Goal: Communication & Community: Answer question/provide support

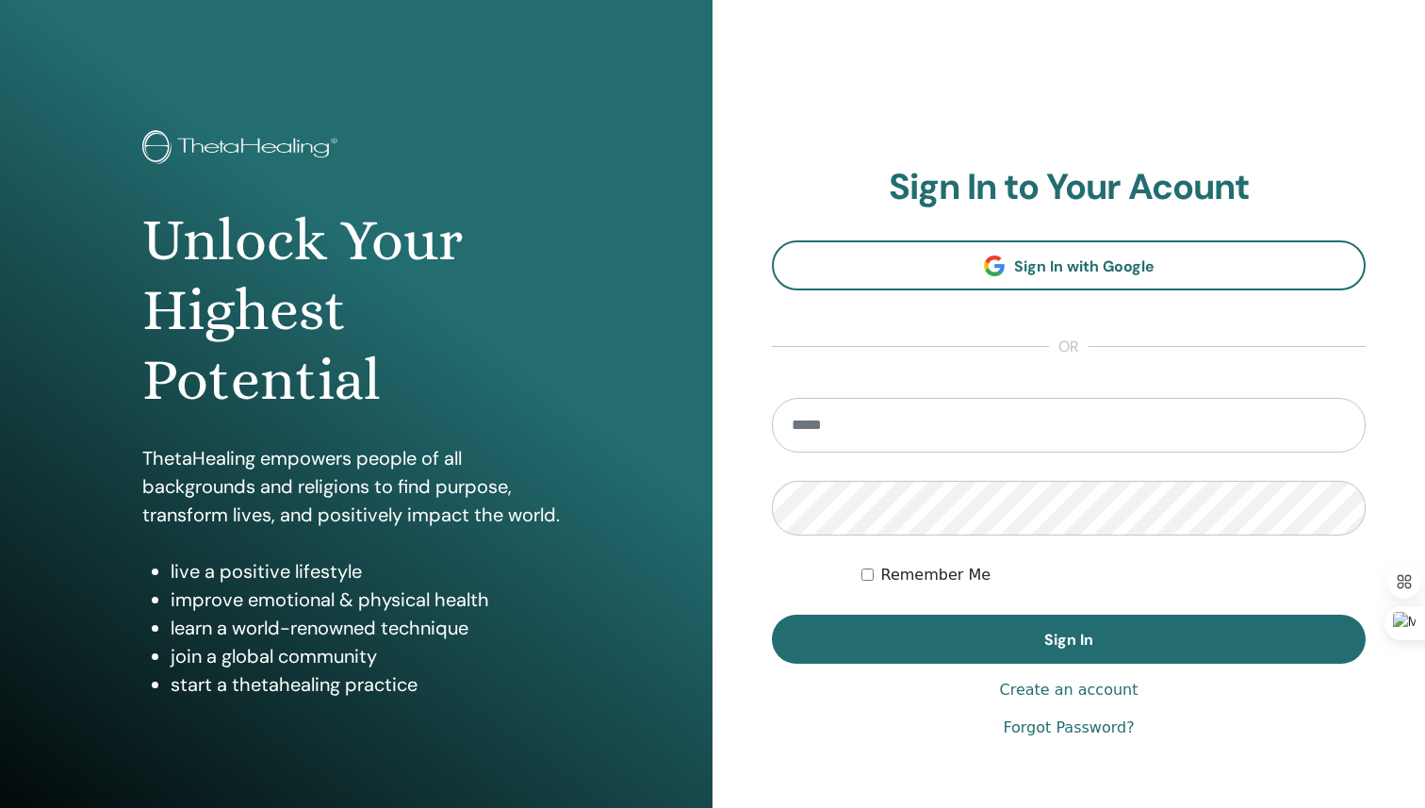
type input "**********"
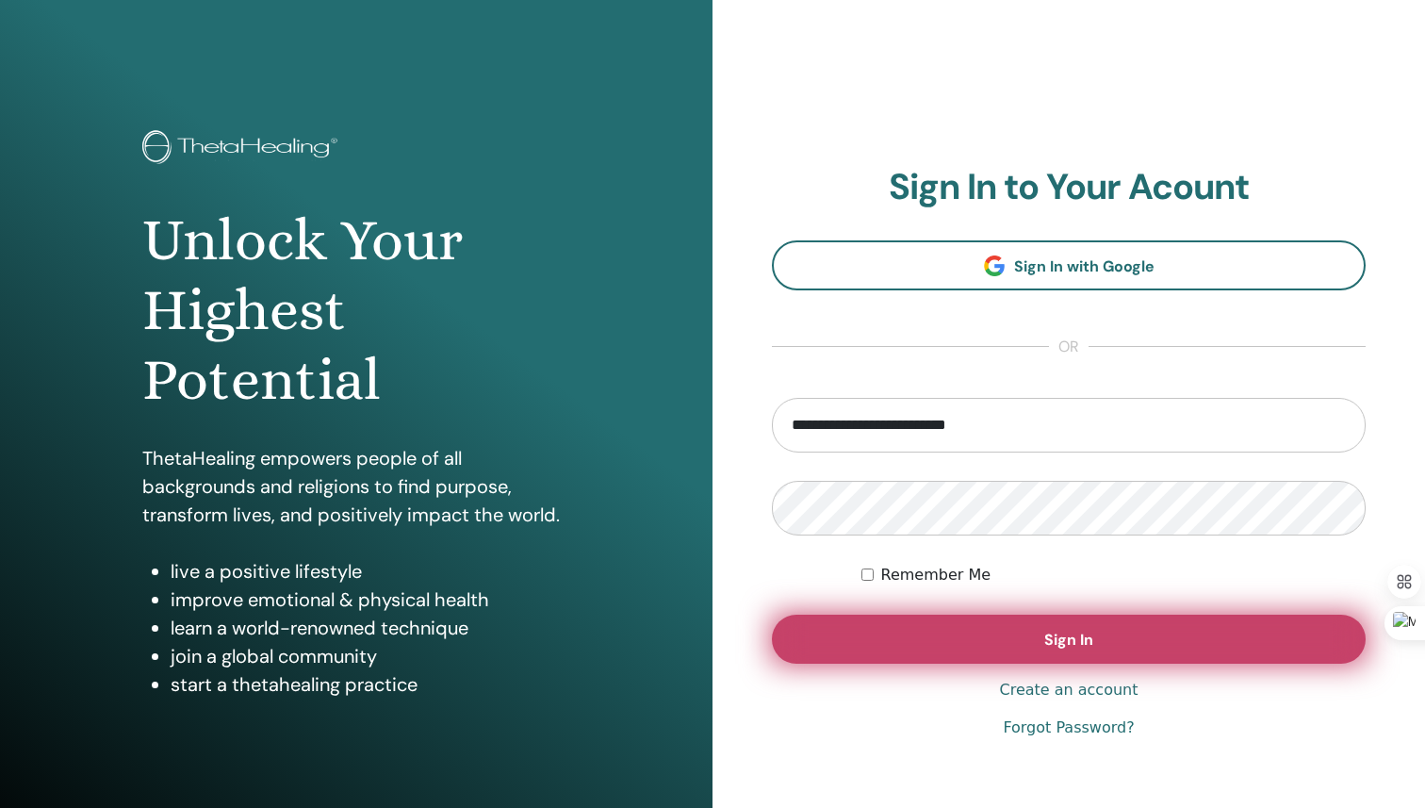
click at [1080, 625] on button "Sign In" at bounding box center [1069, 639] width 594 height 49
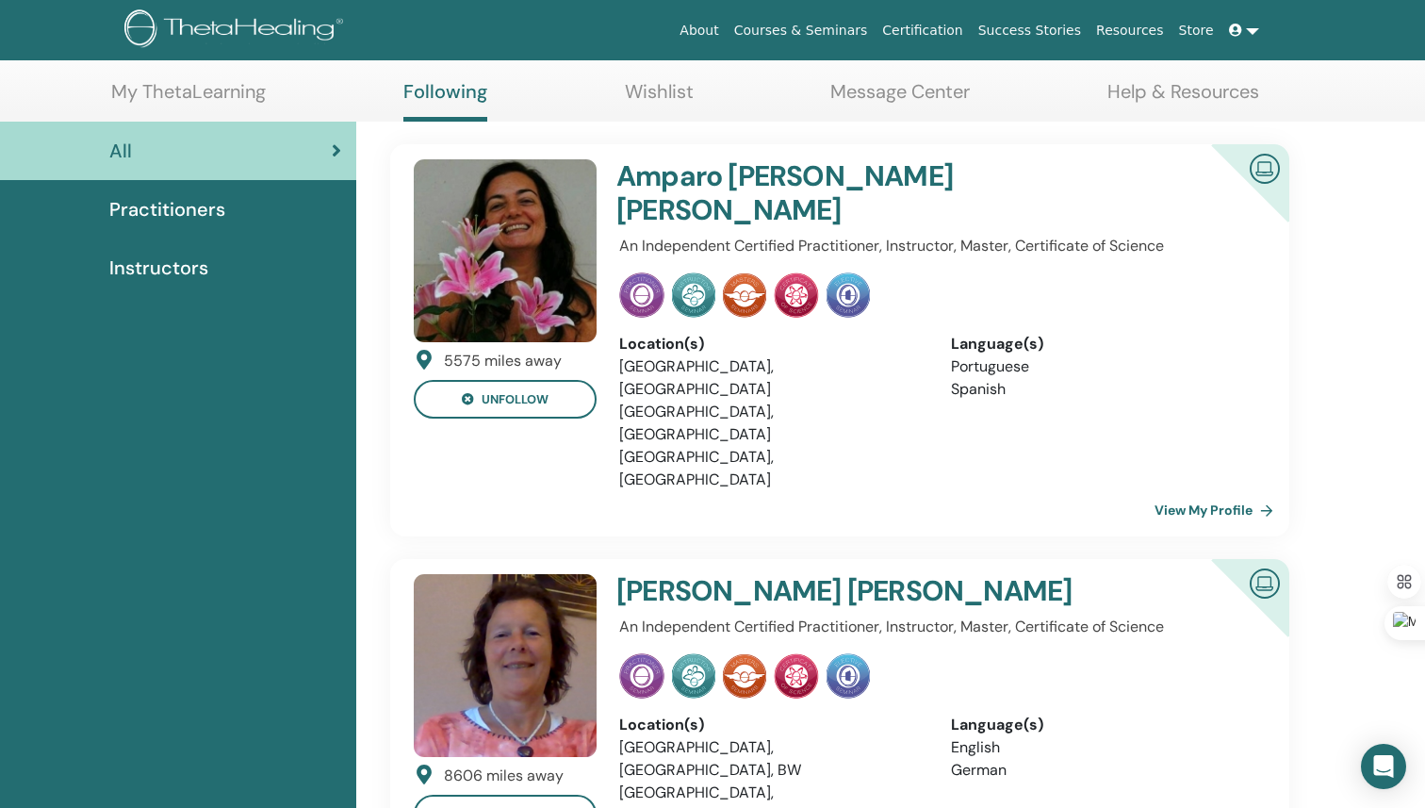
scroll to position [81, 0]
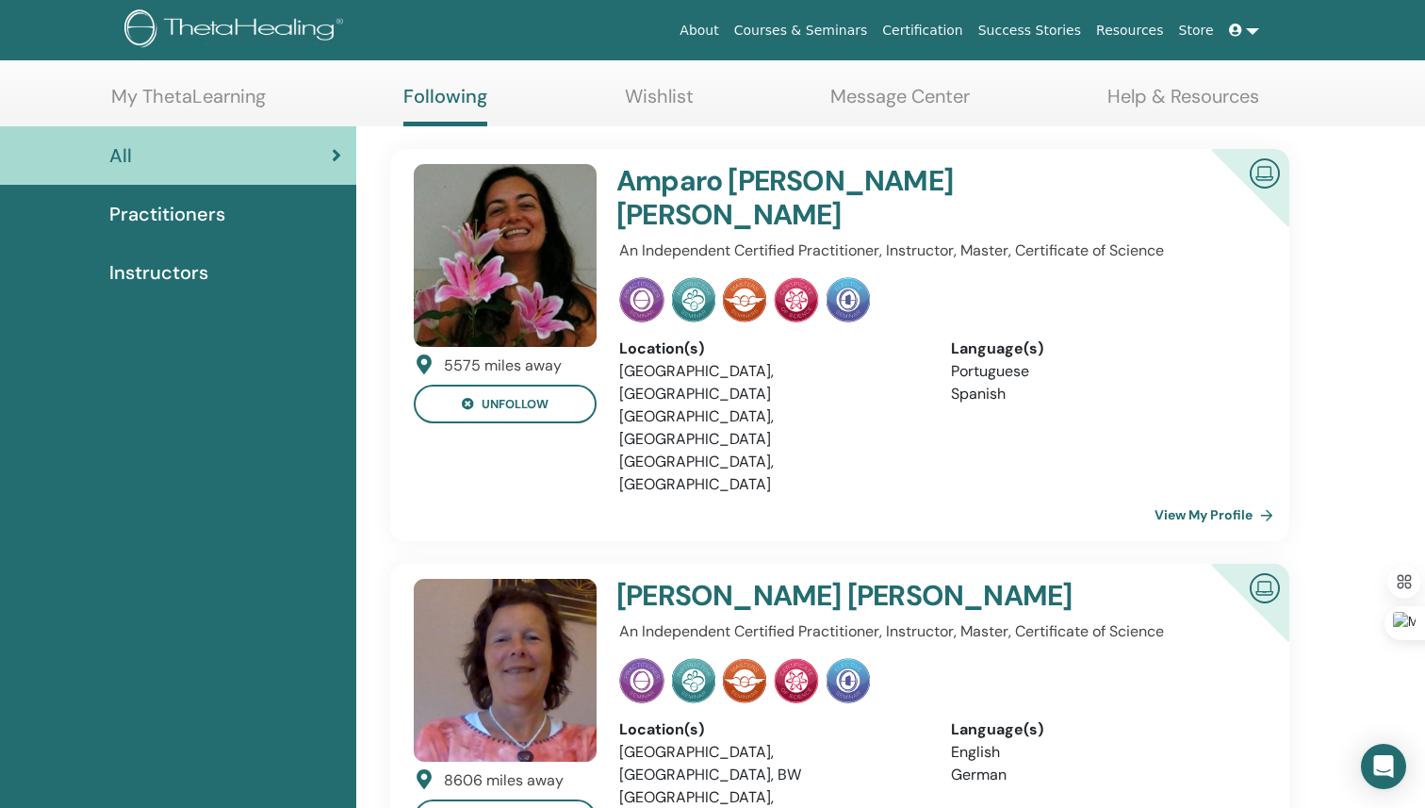
click at [1259, 175] on img at bounding box center [1264, 172] width 45 height 42
click at [992, 337] on div "Language(s)" at bounding box center [1103, 348] width 304 height 23
click at [1209, 496] on link "View My Profile" at bounding box center [1218, 515] width 126 height 38
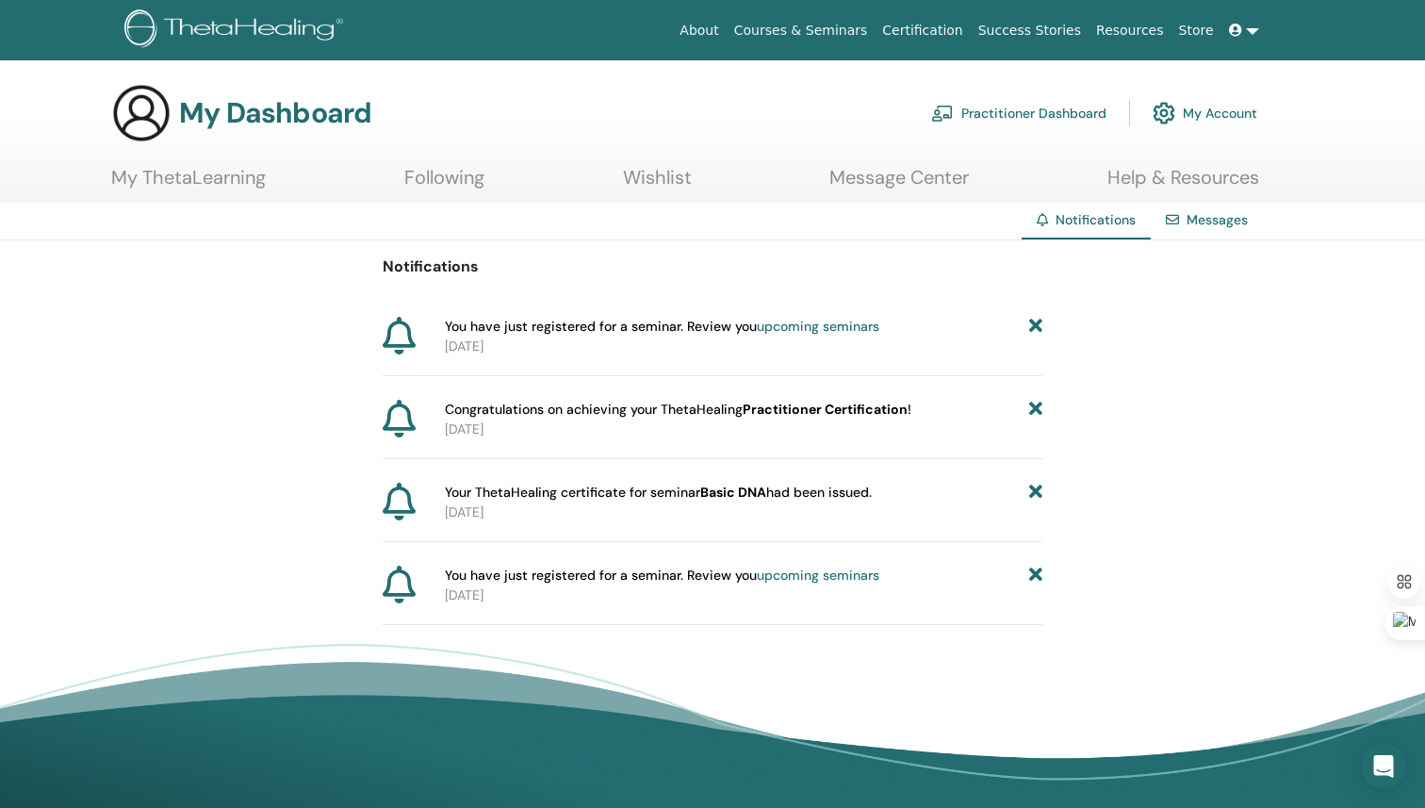
click at [1225, 218] on link "Messages" at bounding box center [1217, 219] width 61 height 17
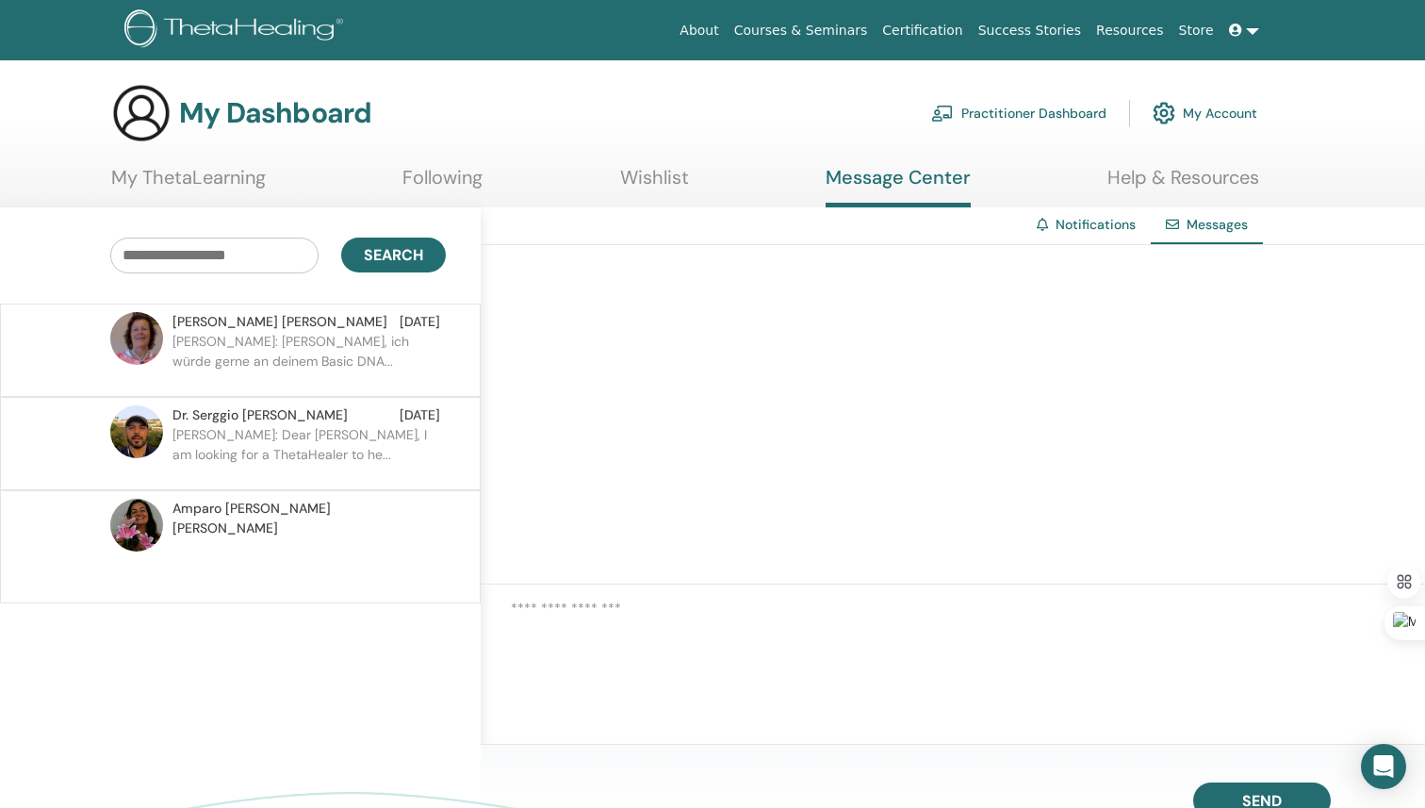
click at [263, 538] on p at bounding box center [309, 566] width 273 height 57
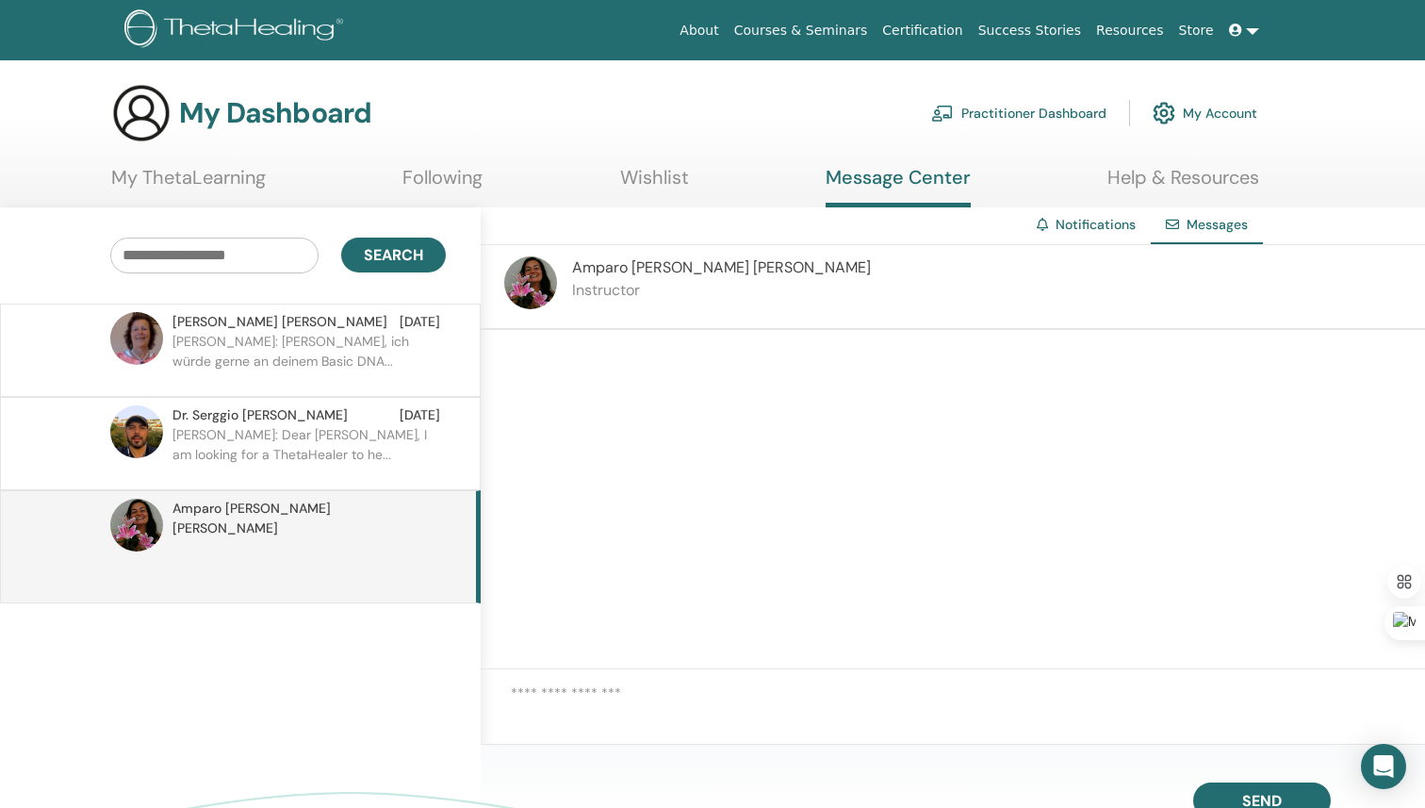
click at [287, 440] on p "Christine: Dear Sergio, I am looking for a ThetaHealer to he..." at bounding box center [309, 453] width 273 height 57
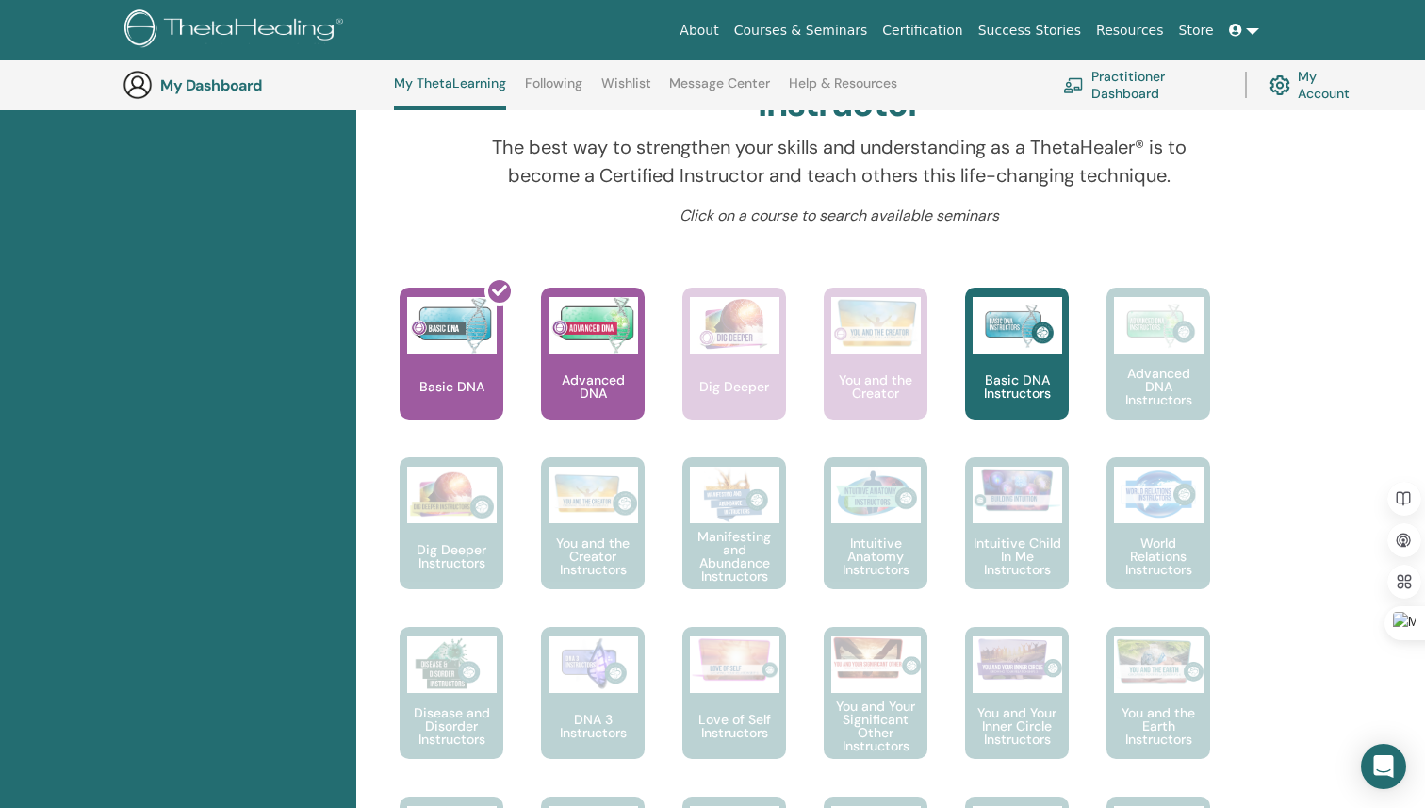
scroll to position [552, 0]
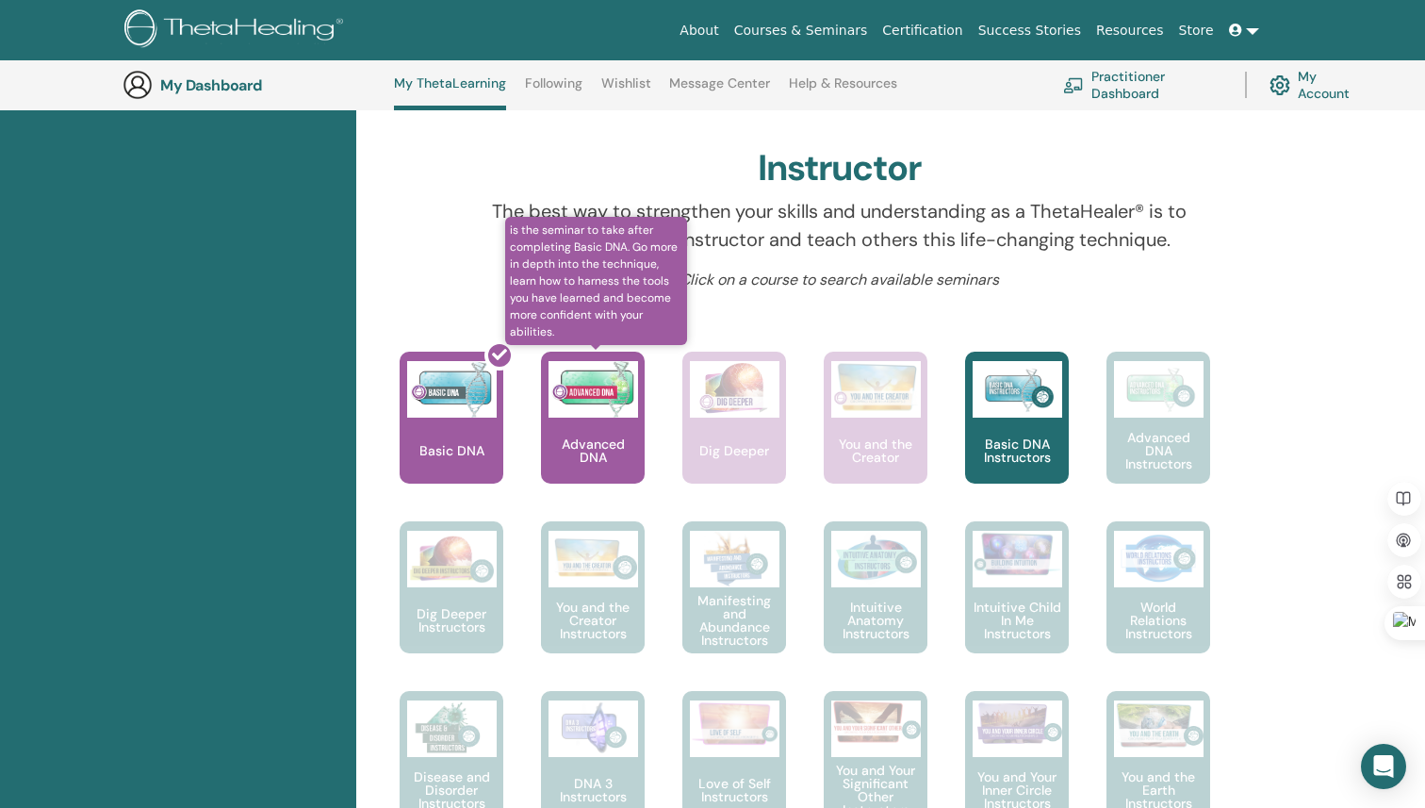
click at [594, 452] on p "Advanced DNA" at bounding box center [593, 450] width 104 height 26
